Goal: Task Accomplishment & Management: Manage account settings

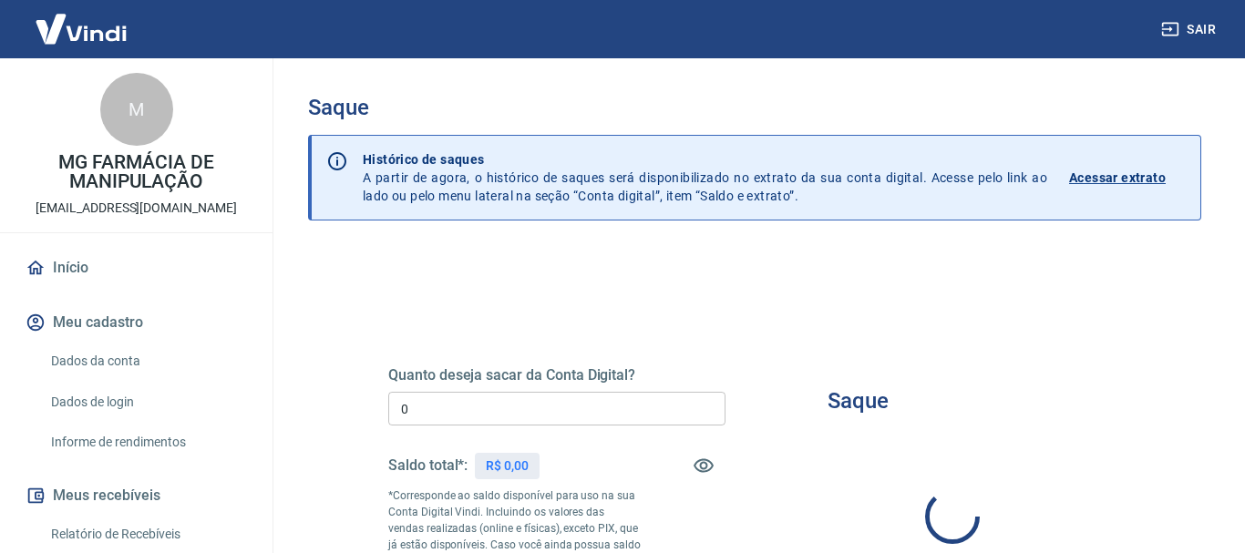
type input "R$ 0,00"
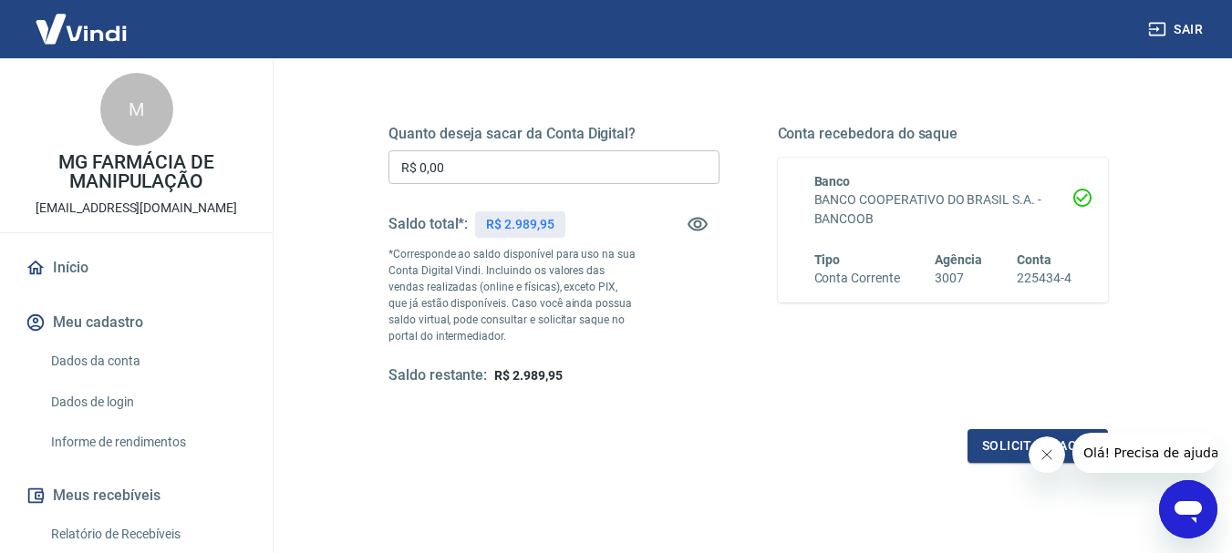
scroll to position [274, 0]
